Goal: Information Seeking & Learning: Find specific fact

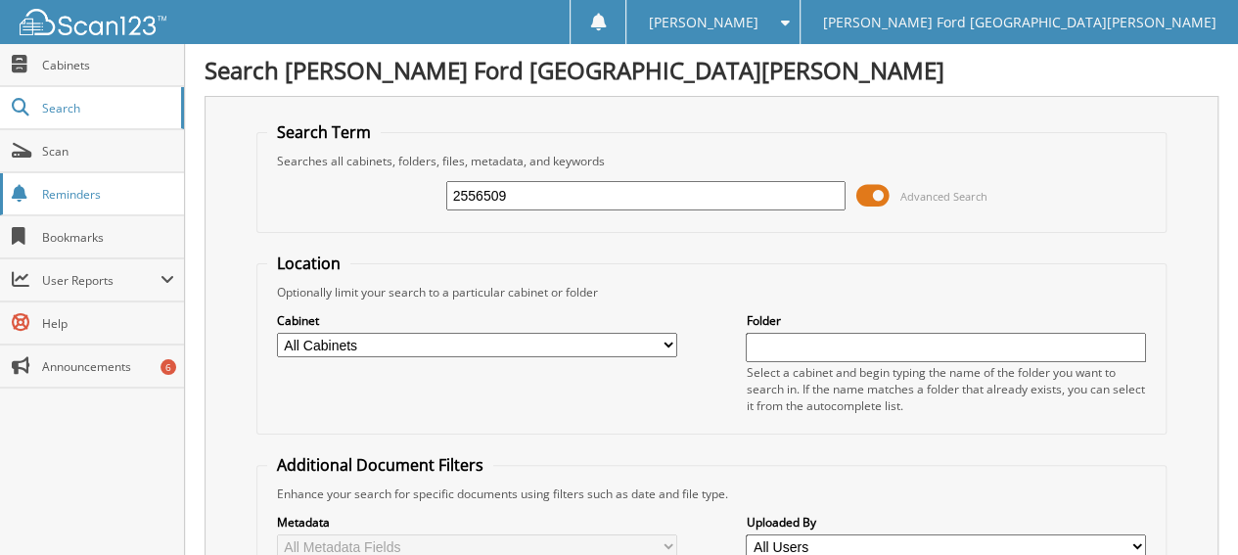
drag, startPoint x: 564, startPoint y: 198, endPoint x: 17, endPoint y: 200, distance: 546.9
type input "2594912"
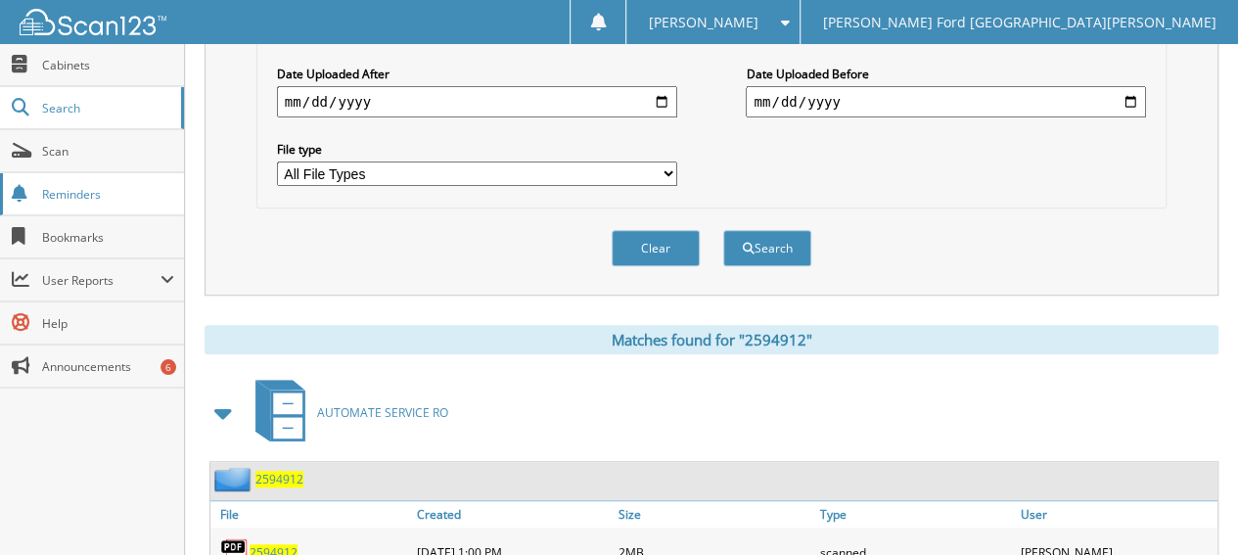
scroll to position [624, 0]
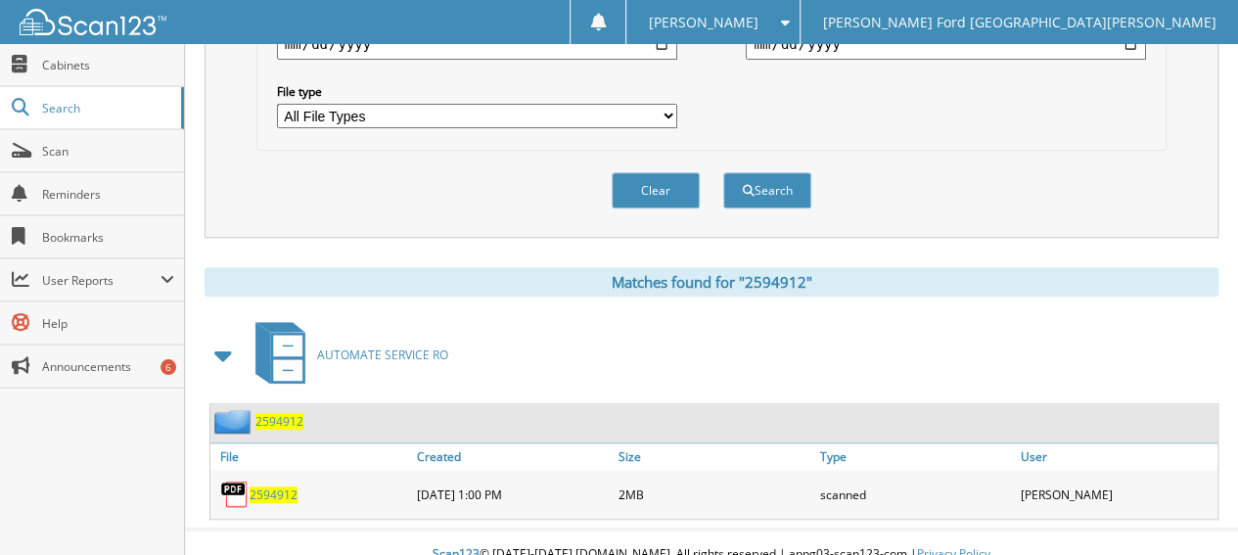
click at [280, 486] on span "2594912" at bounding box center [273, 494] width 48 height 17
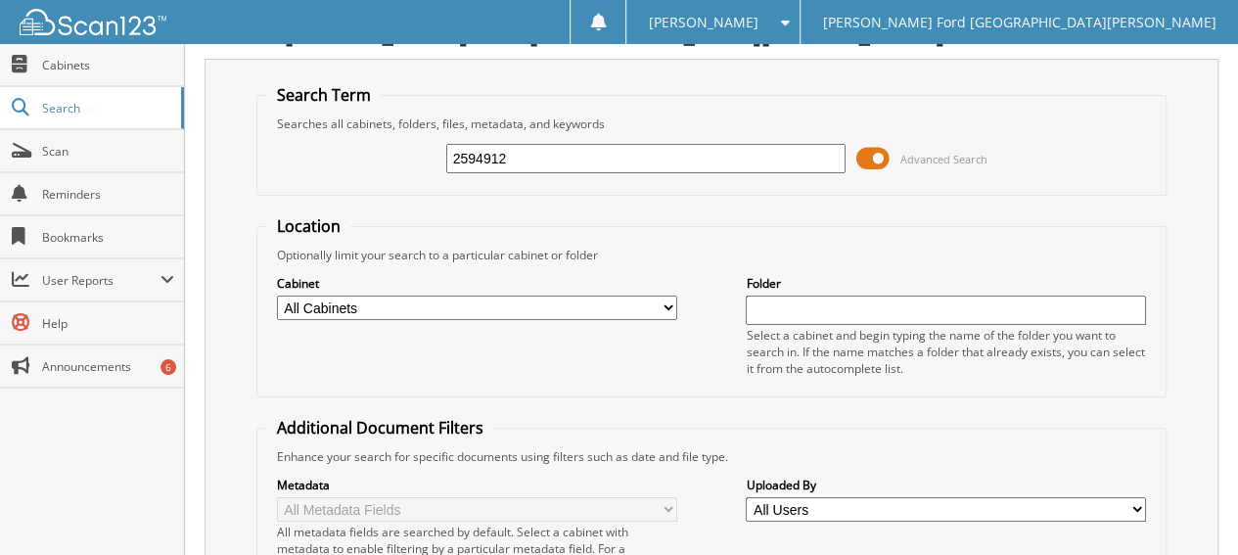
drag, startPoint x: 536, startPoint y: 154, endPoint x: 223, endPoint y: 161, distance: 313.2
click at [223, 161] on div "Search Term Searches all cabinets, folders, files, metadata, and keywords 25949…" at bounding box center [711, 442] width 1014 height 766
type input "2595095"
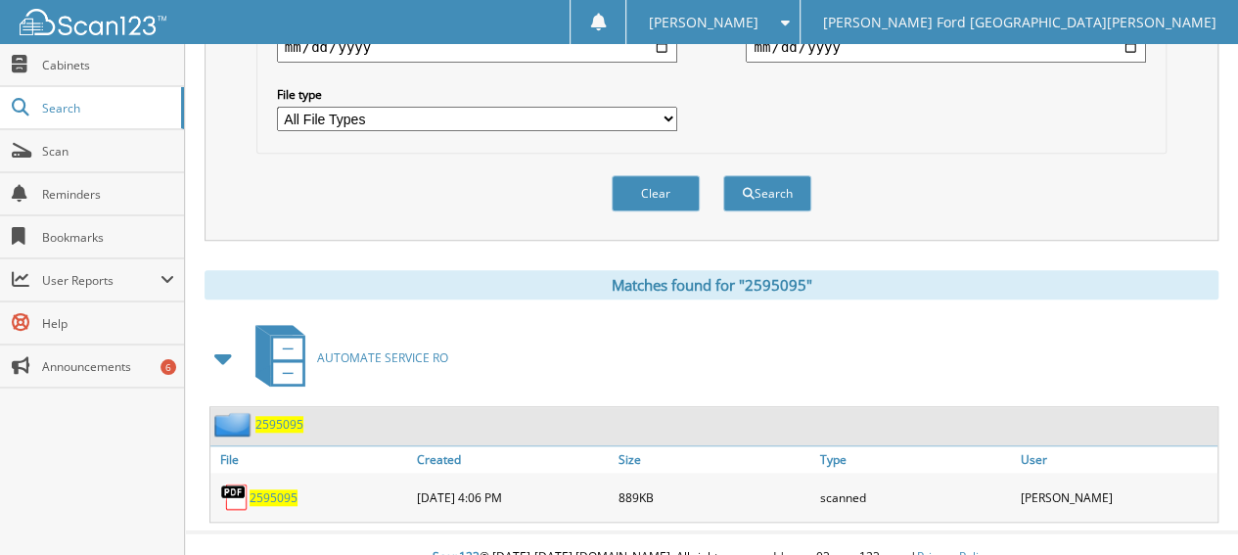
scroll to position [624, 0]
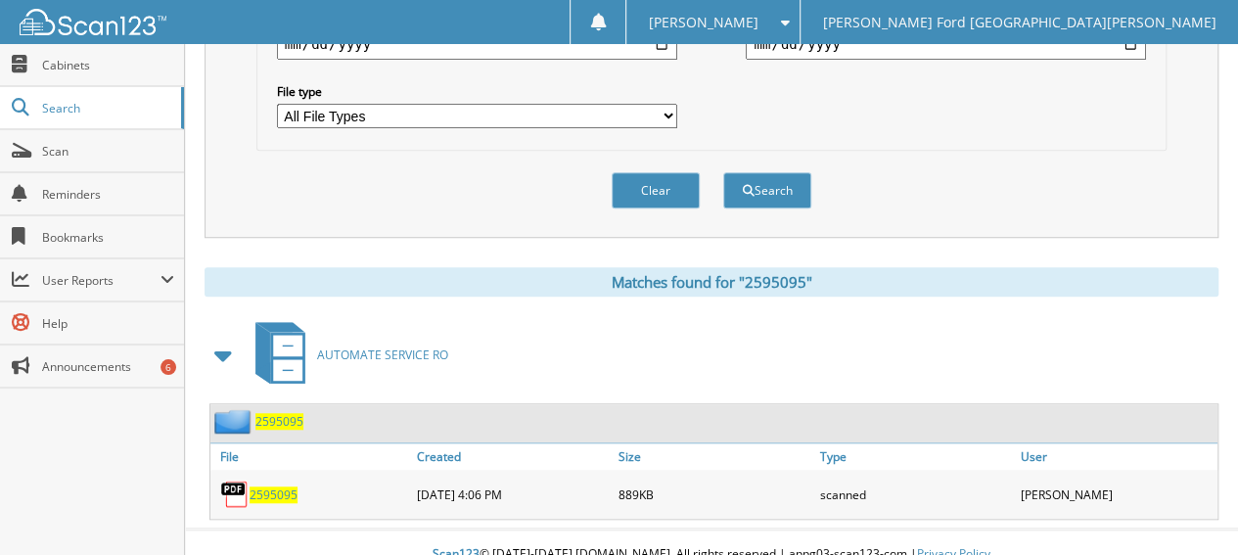
click at [277, 486] on span "2595095" at bounding box center [273, 494] width 48 height 17
